Goal: Information Seeking & Learning: Get advice/opinions

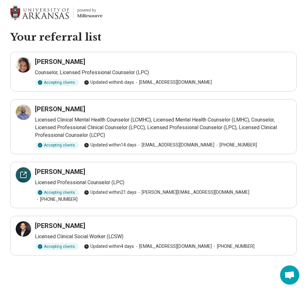
click at [25, 177] on icon at bounding box center [24, 175] width 8 height 8
click at [21, 66] on icon at bounding box center [24, 65] width 8 height 8
click at [28, 176] on div at bounding box center [23, 174] width 15 height 15
click at [20, 225] on icon at bounding box center [24, 229] width 8 height 8
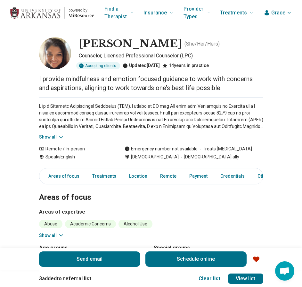
click at [58, 137] on button "Show all" at bounding box center [51, 137] width 25 height 7
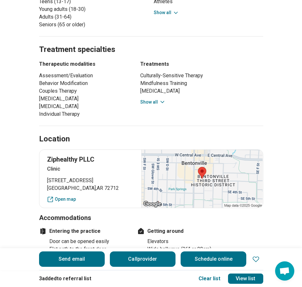
scroll to position [416, 0]
